Goal: Task Accomplishment & Management: Manage account settings

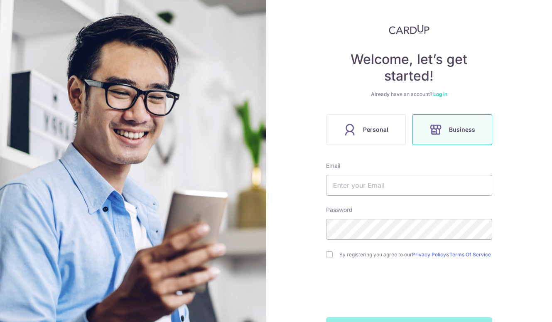
scroll to position [68, 0]
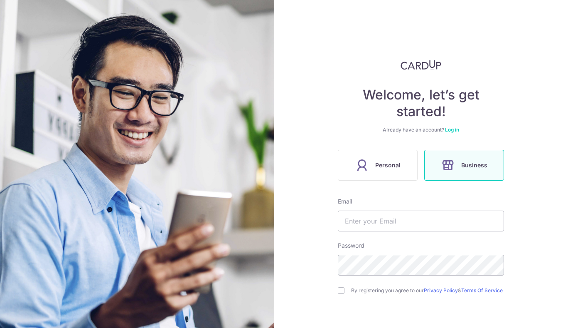
scroll to position [62, 0]
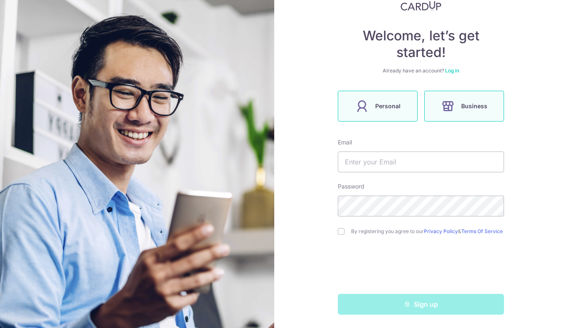
click at [373, 93] on label "Personal" at bounding box center [378, 106] width 80 height 31
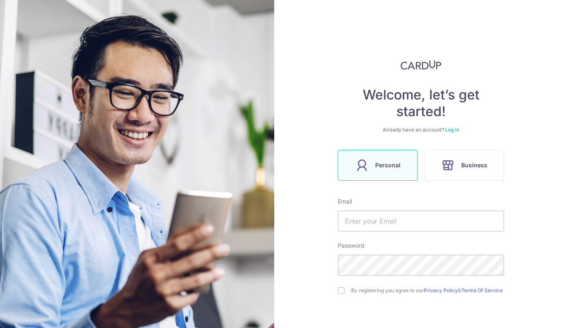
scroll to position [62, 0]
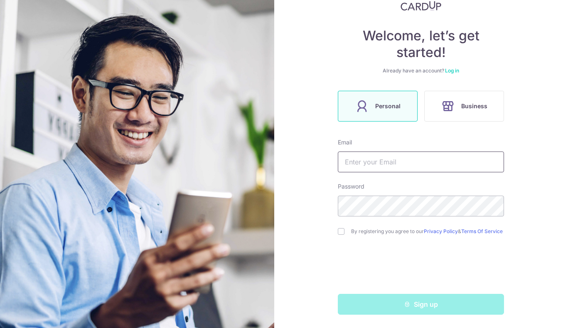
click at [399, 158] on input "text" at bounding box center [421, 161] width 166 height 21
type input "annajunganlin@gmail.com"
click at [342, 231] on input "checkbox" at bounding box center [341, 231] width 7 height 7
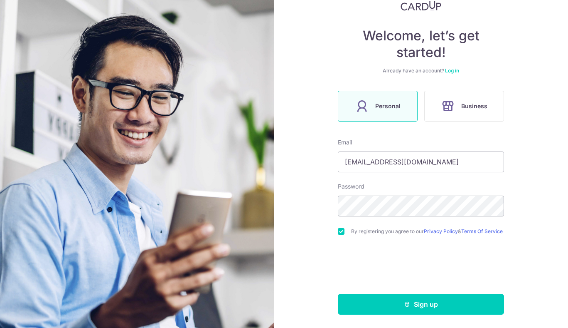
click at [342, 232] on input "checkbox" at bounding box center [341, 231] width 7 height 7
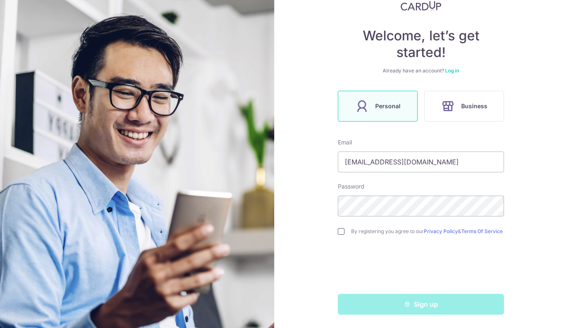
click at [340, 230] on input "checkbox" at bounding box center [341, 231] width 7 height 7
checkbox input "true"
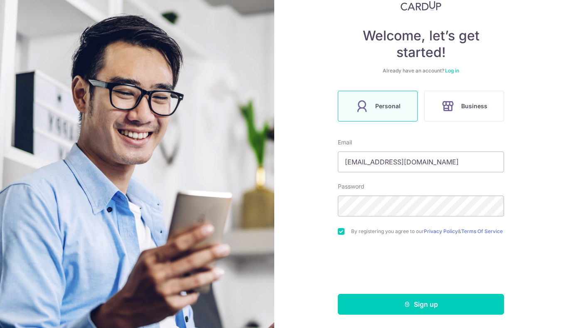
click at [531, 239] on div "Welcome, let’s get started! Already have an account? Log in Personal Business E…" at bounding box center [421, 164] width 294 height 328
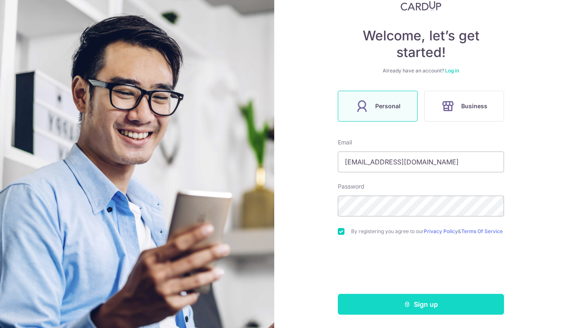
click at [461, 303] on button "Sign up" at bounding box center [421, 303] width 166 height 21
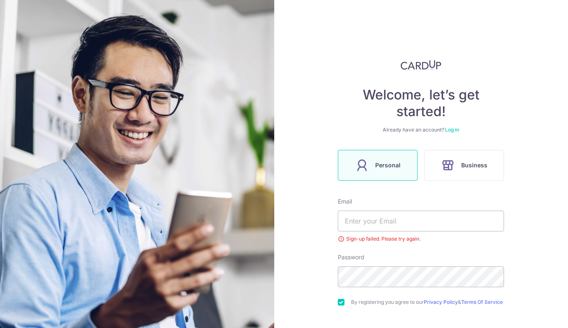
scroll to position [74, 0]
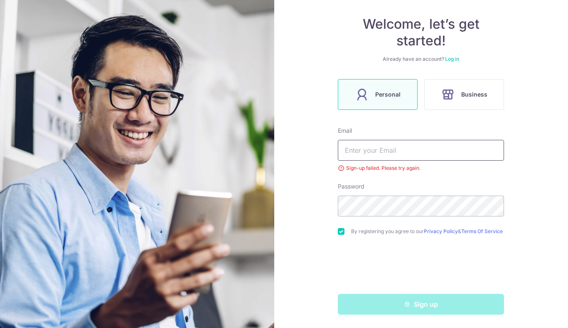
click at [391, 153] on input "text" at bounding box center [421, 150] width 166 height 21
type input "[EMAIL_ADDRESS][DOMAIN_NAME]"
click at [451, 56] on link "Log in" at bounding box center [452, 59] width 14 height 6
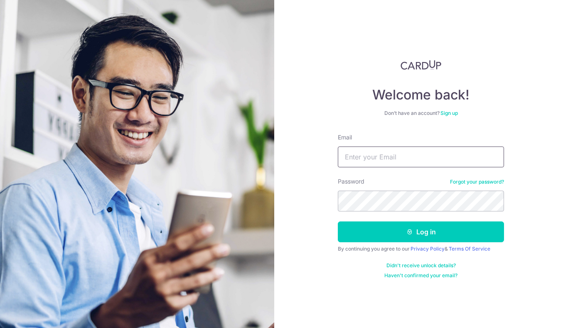
click at [389, 155] on input "Email" at bounding box center [421, 156] width 166 height 21
type input "annajunganlin@gmail.com"
click at [481, 183] on link "Forgot your password?" at bounding box center [477, 181] width 54 height 7
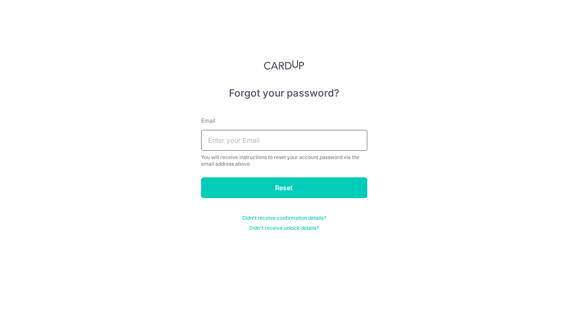
click at [308, 149] on input "text" at bounding box center [284, 140] width 166 height 21
click at [422, 133] on div "Forgot your password? Email You will receive instructions to reset your account…" at bounding box center [284, 164] width 568 height 328
click at [307, 146] on input "text" at bounding box center [284, 140] width 166 height 21
type input "annajunganlin@gmail.com"
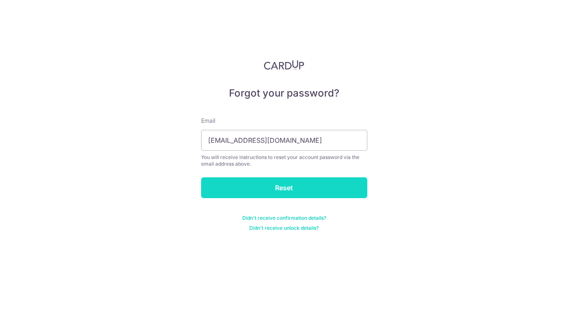
click at [308, 183] on input "Reset" at bounding box center [284, 187] width 166 height 21
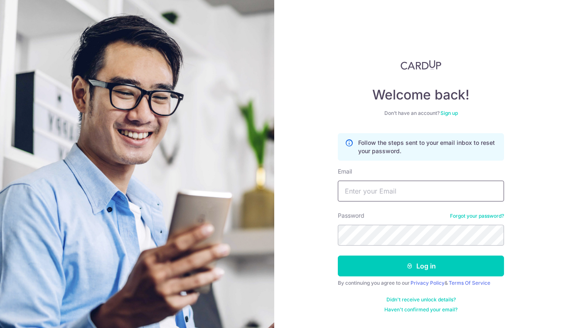
click at [427, 188] on input "Email" at bounding box center [421, 190] width 166 height 21
click at [449, 111] on link "Sign up" at bounding box center [449, 113] width 17 height 6
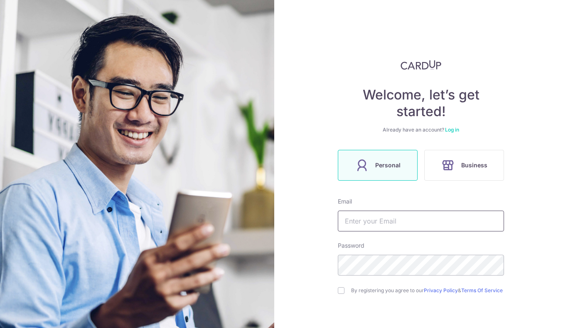
click at [406, 227] on input "text" at bounding box center [421, 220] width 166 height 21
type input "annajunganlin@gmail.com"
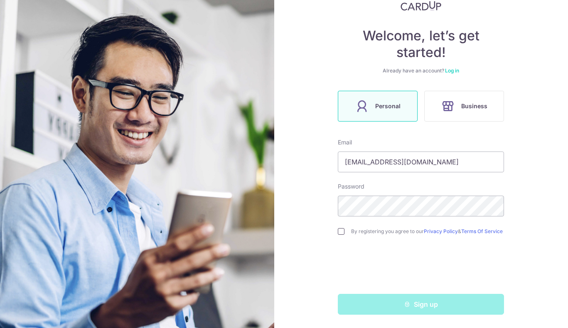
click at [339, 228] on input "checkbox" at bounding box center [341, 231] width 7 height 7
checkbox input "true"
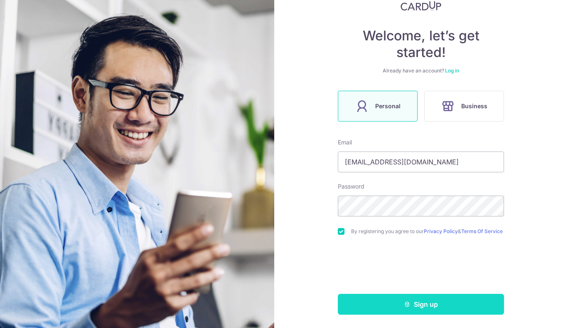
click at [421, 301] on button "Sign up" at bounding box center [421, 303] width 166 height 21
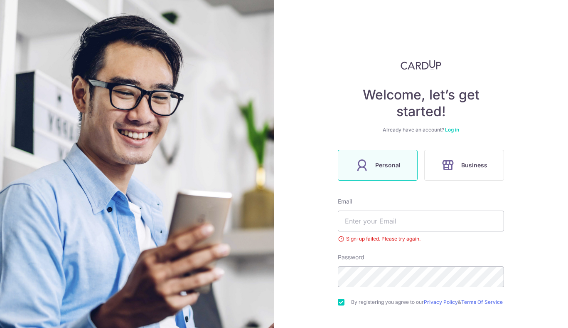
scroll to position [42, 0]
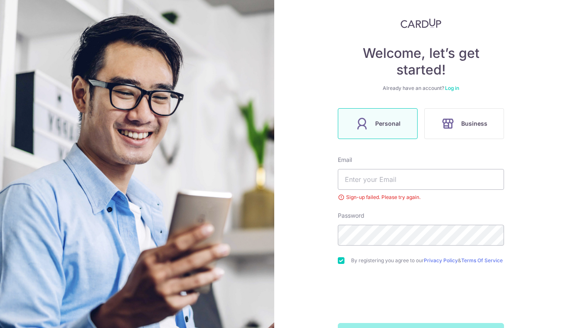
click at [338, 197] on div "Sign-up failed. Please try again." at bounding box center [421, 197] width 166 height 8
click at [366, 195] on div "Sign-up failed. Please try again." at bounding box center [421, 197] width 166 height 8
click at [382, 202] on form "Email Sign-up failed. Please try again. Password By registering you agree to ou…" at bounding box center [421, 249] width 166 height 188
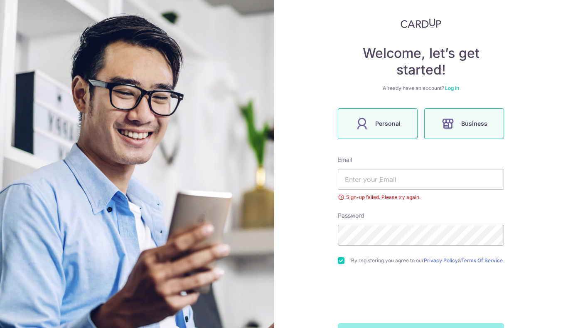
click at [448, 129] on icon at bounding box center [447, 123] width 13 height 13
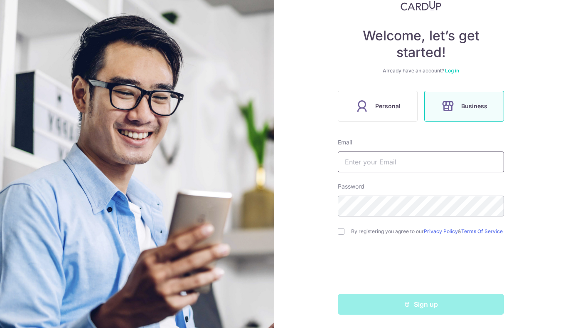
scroll to position [62, 0]
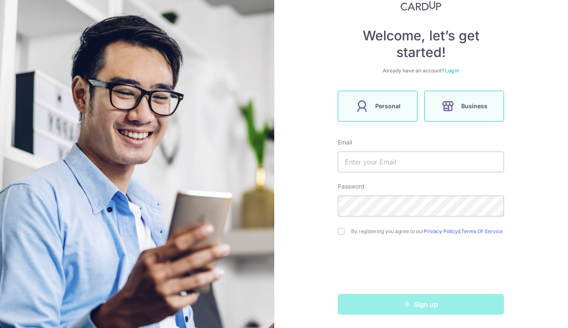
click at [388, 107] on span "Personal" at bounding box center [387, 106] width 25 height 10
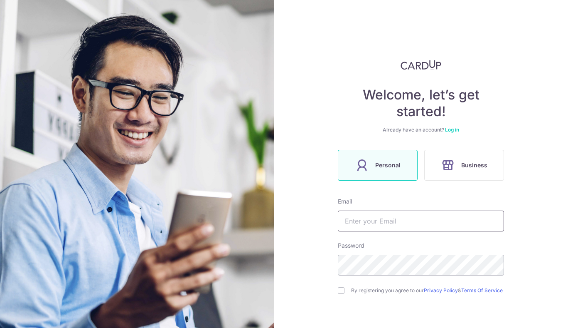
scroll to position [62, 0]
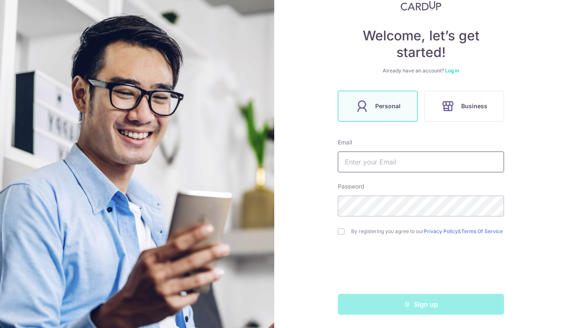
click at [369, 159] on input "text" at bounding box center [421, 161] width 166 height 21
type input "[EMAIL_ADDRESS][DOMAIN_NAME]"
click at [340, 229] on input "checkbox" at bounding box center [341, 231] width 7 height 7
checkbox input "true"
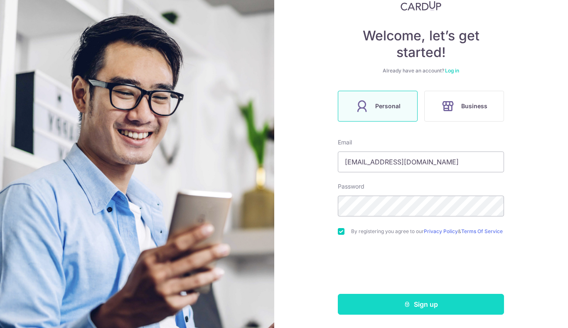
click at [414, 300] on button "Sign up" at bounding box center [421, 303] width 166 height 21
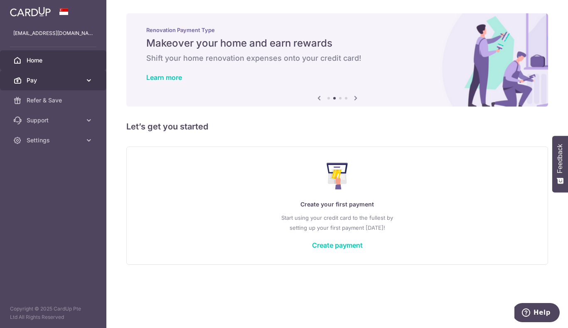
click at [59, 80] on span "Pay" at bounding box center [54, 80] width 55 height 8
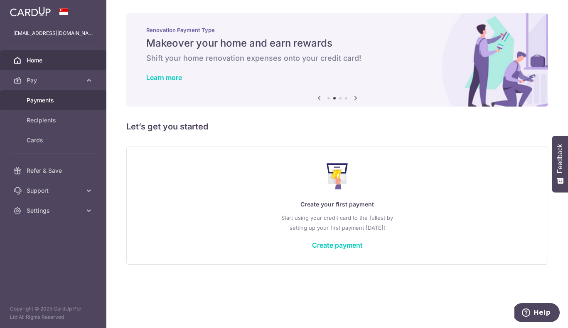
click at [50, 99] on span "Payments" at bounding box center [54, 100] width 55 height 8
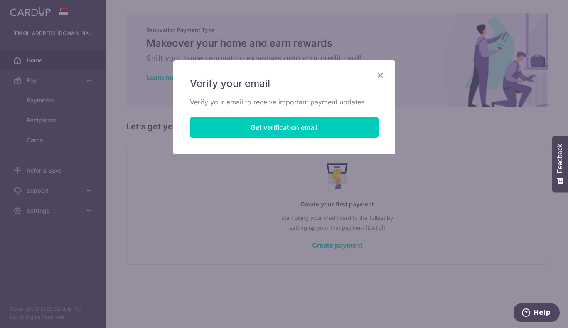
click at [382, 73] on icon "Close" at bounding box center [380, 75] width 10 height 10
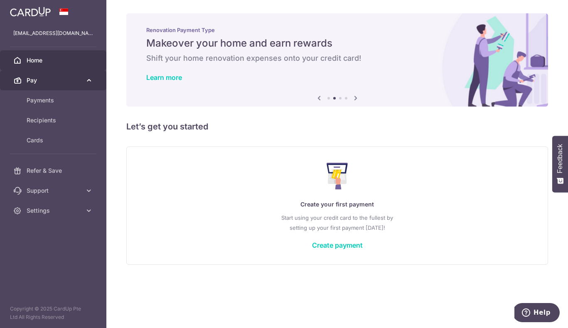
click at [84, 83] on link "Pay" at bounding box center [53, 80] width 106 height 20
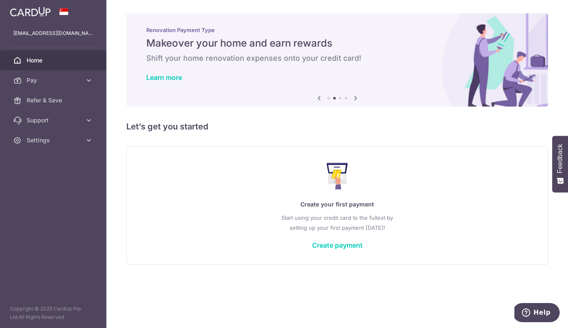
click at [77, 61] on span "Home" at bounding box center [54, 60] width 55 height 8
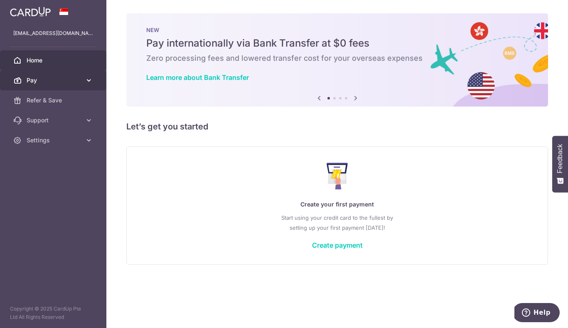
click at [64, 81] on span "Pay" at bounding box center [54, 80] width 55 height 8
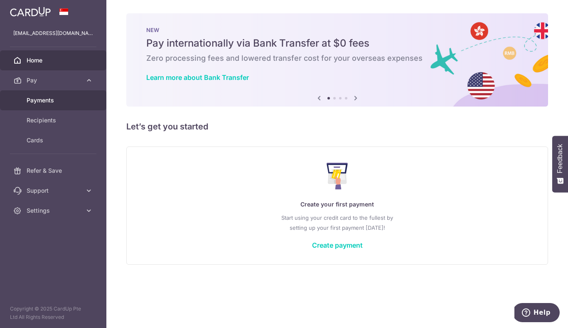
click at [68, 98] on span "Payments" at bounding box center [54, 100] width 55 height 8
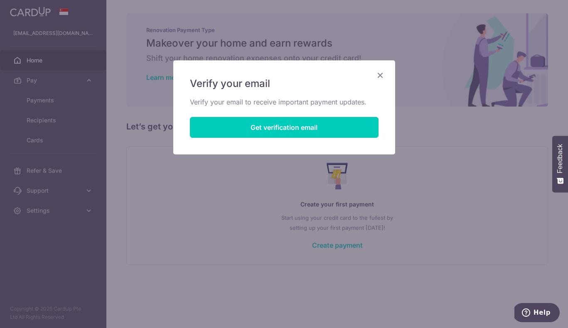
click at [383, 76] on icon "Close" at bounding box center [380, 75] width 10 height 10
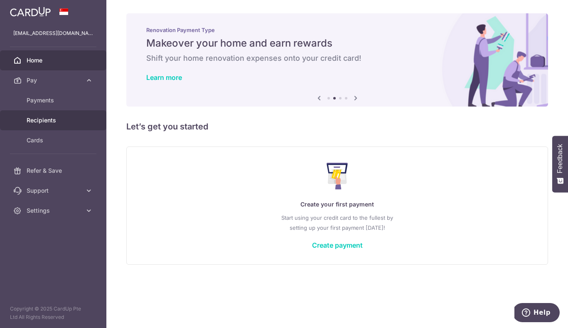
click at [58, 113] on link "Recipients" at bounding box center [53, 120] width 106 height 20
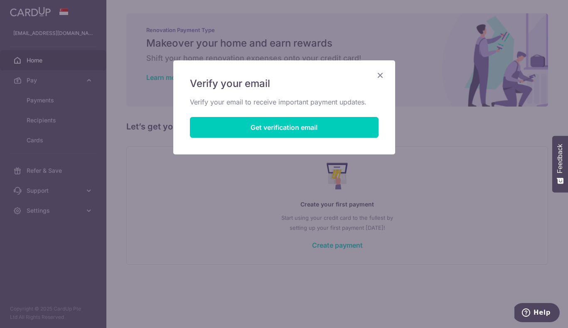
click at [380, 74] on icon "Close" at bounding box center [380, 75] width 10 height 10
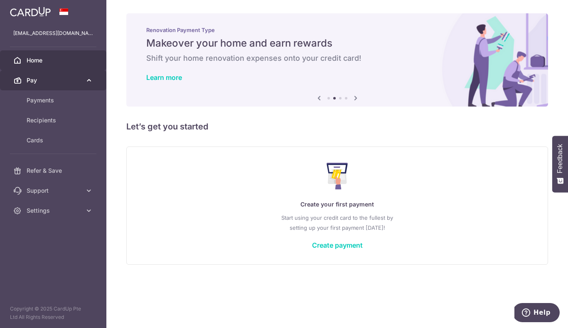
click at [86, 81] on icon at bounding box center [89, 80] width 8 height 8
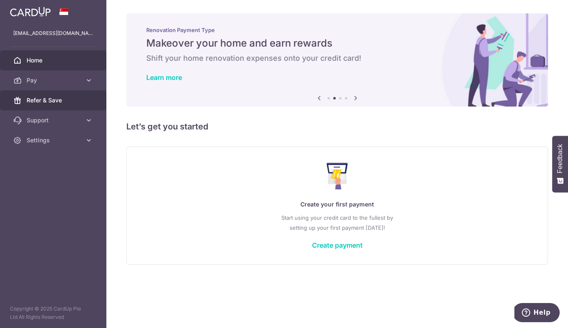
click at [85, 104] on link "Refer & Save" at bounding box center [53, 100] width 106 height 20
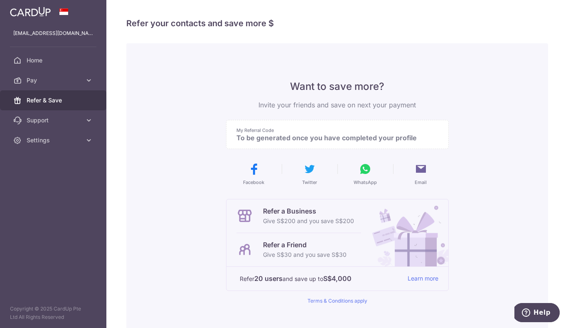
scroll to position [90, 0]
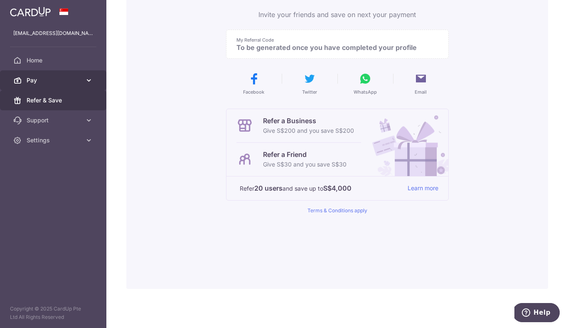
click at [49, 82] on span "Pay" at bounding box center [54, 80] width 55 height 8
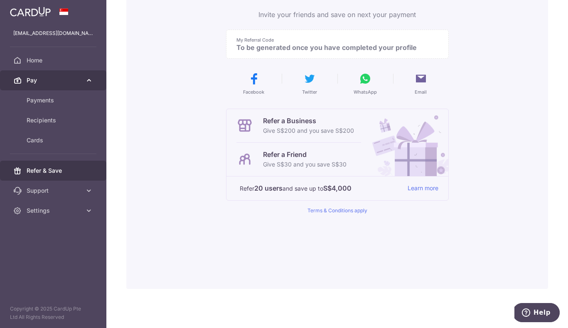
click at [49, 82] on span "Pay" at bounding box center [54, 80] width 55 height 8
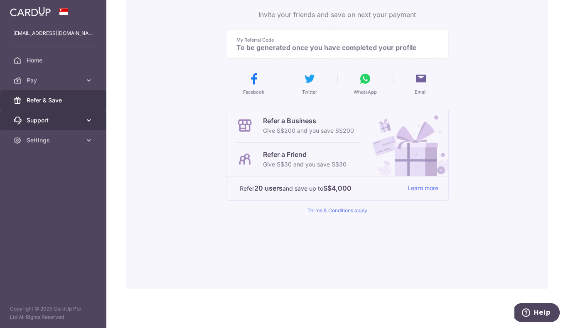
click at [54, 119] on span "Support" at bounding box center [54, 120] width 55 height 8
click at [52, 115] on link "Support" at bounding box center [53, 120] width 106 height 20
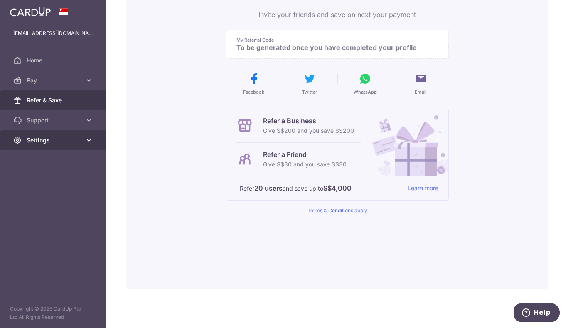
click at [48, 145] on link "Settings" at bounding box center [53, 140] width 106 height 20
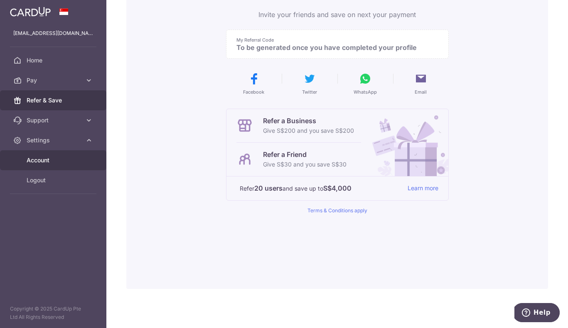
click at [47, 159] on span "Account" at bounding box center [54, 160] width 55 height 8
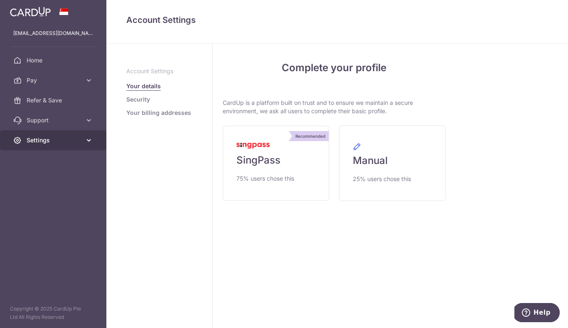
click at [74, 140] on span "Settings" at bounding box center [54, 140] width 55 height 8
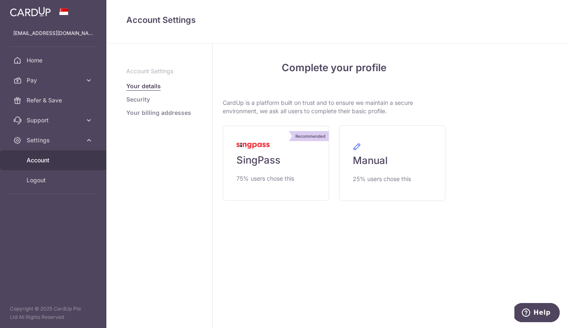
click at [52, 163] on span "Account" at bounding box center [54, 160] width 55 height 8
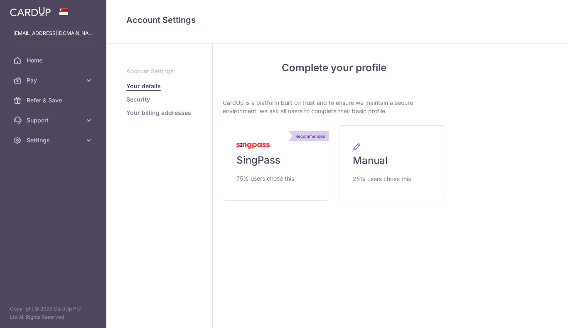
click at [150, 97] on link "Security" at bounding box center [138, 99] width 24 height 8
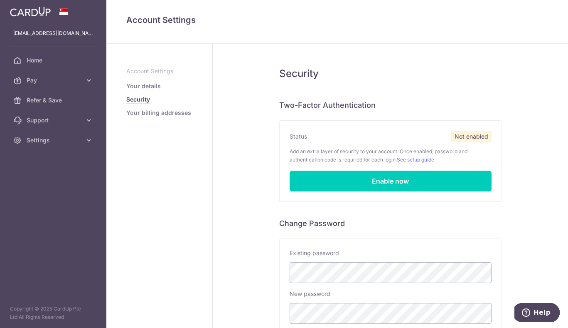
click at [150, 114] on link "Your billing addresses" at bounding box center [158, 112] width 65 height 8
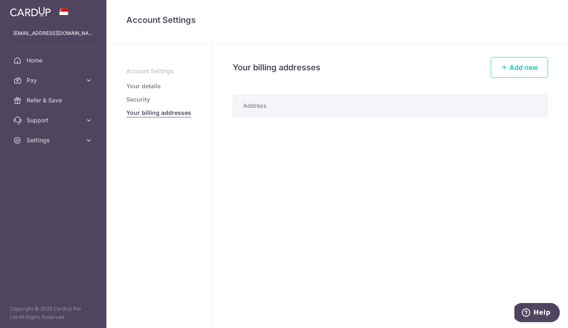
click at [142, 93] on ul "Account Settings Your details Security Your billing addresses" at bounding box center [159, 92] width 66 height 50
click at [148, 87] on link "Your details" at bounding box center [143, 86] width 35 height 8
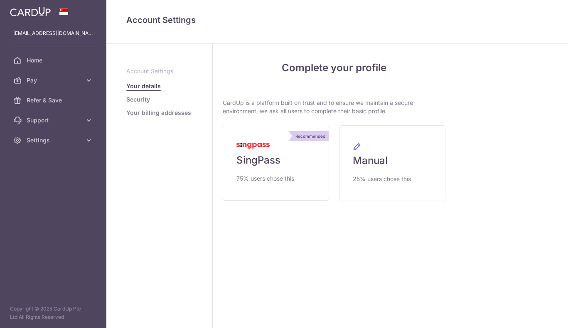
click at [145, 100] on link "Security" at bounding box center [138, 99] width 24 height 8
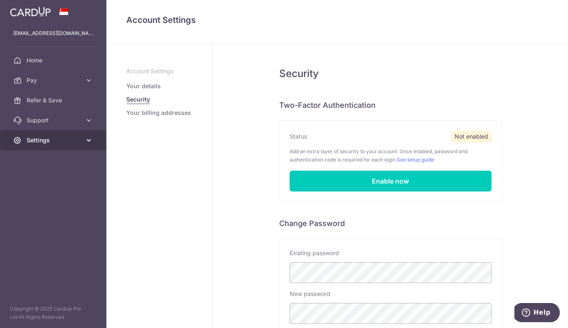
click at [86, 137] on icon at bounding box center [89, 140] width 8 height 8
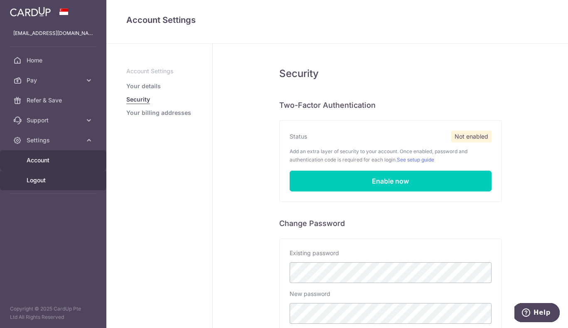
click at [64, 178] on span "Logout" at bounding box center [54, 180] width 55 height 8
